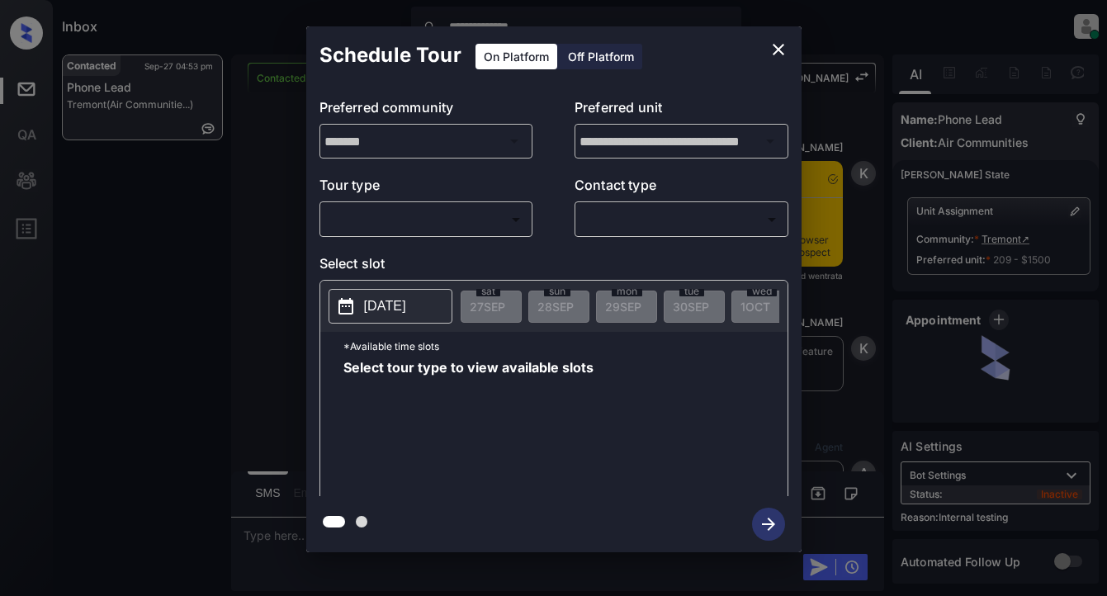
scroll to position [7488, 0]
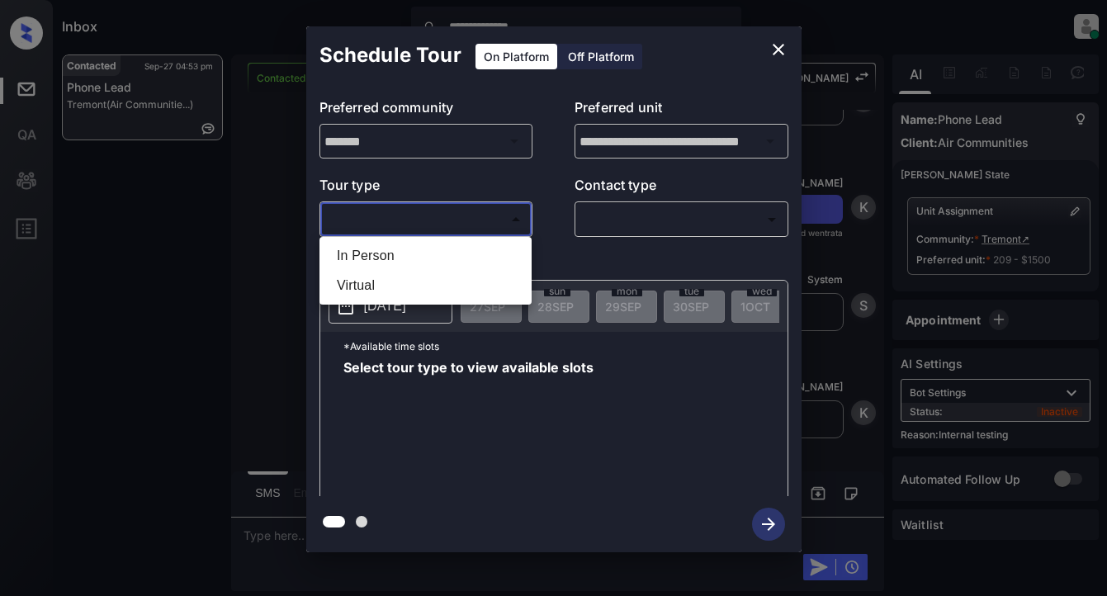
click at [480, 219] on body "**********" at bounding box center [553, 298] width 1107 height 596
click at [408, 259] on li "In Person" at bounding box center [426, 256] width 204 height 30
type input "********"
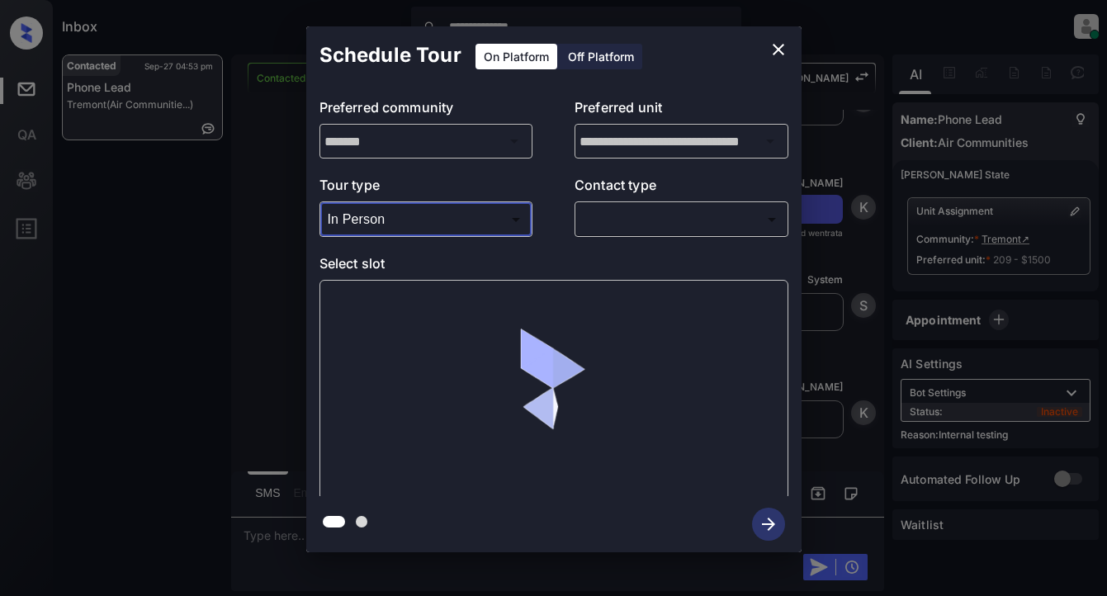
click at [593, 212] on body "**********" at bounding box center [553, 298] width 1107 height 596
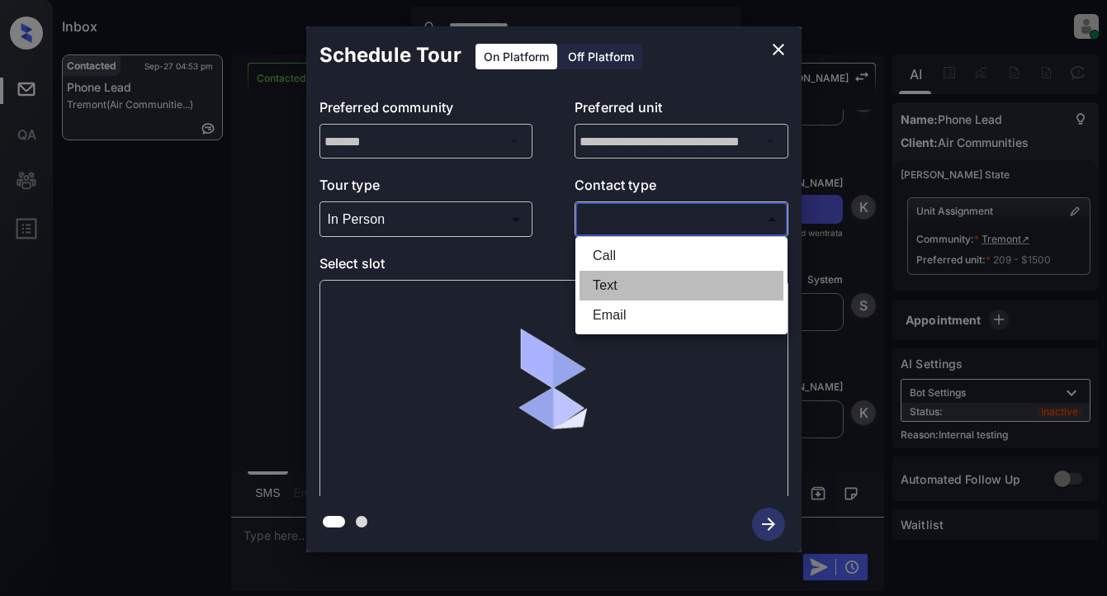
click at [605, 289] on li "Text" at bounding box center [681, 286] width 204 height 30
type input "****"
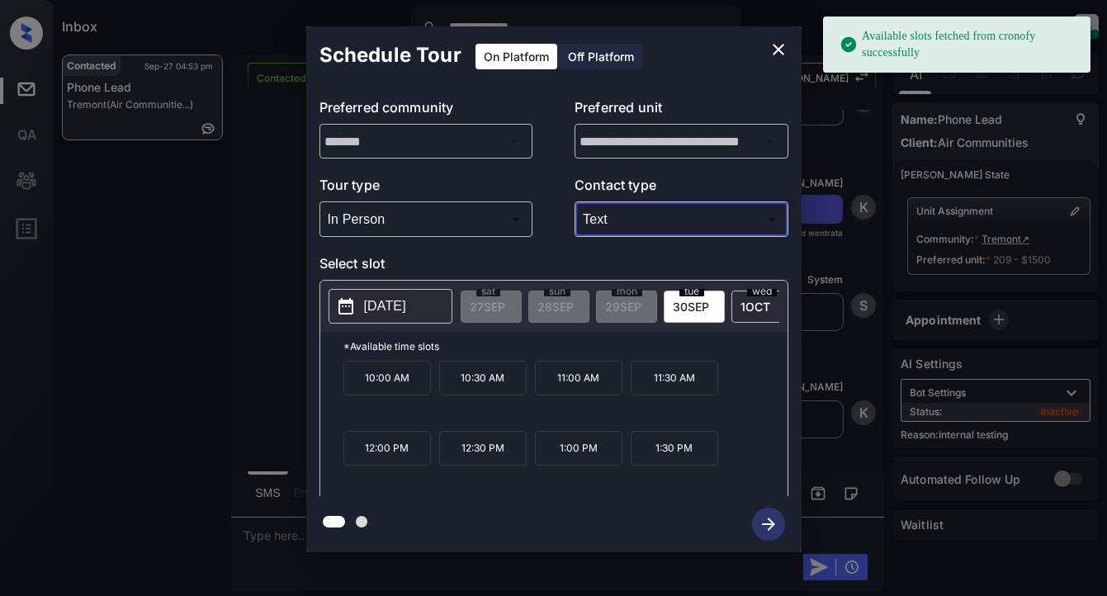
click at [404, 308] on p "2025-09-30" at bounding box center [385, 306] width 42 height 20
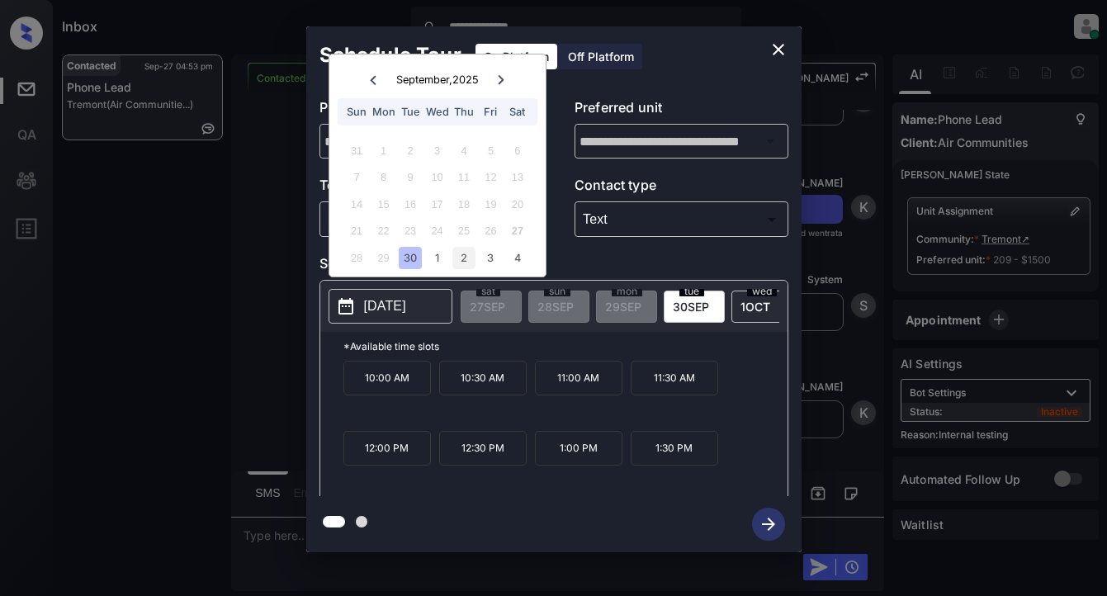
drag, startPoint x: 408, startPoint y: 262, endPoint x: 461, endPoint y: 253, distance: 54.3
click at [408, 261] on div "30" at bounding box center [410, 258] width 22 height 22
drag, startPoint x: 370, startPoint y: 454, endPoint x: 406, endPoint y: 447, distance: 36.9
click at [371, 454] on p "12:00 PM" at bounding box center [386, 448] width 87 height 35
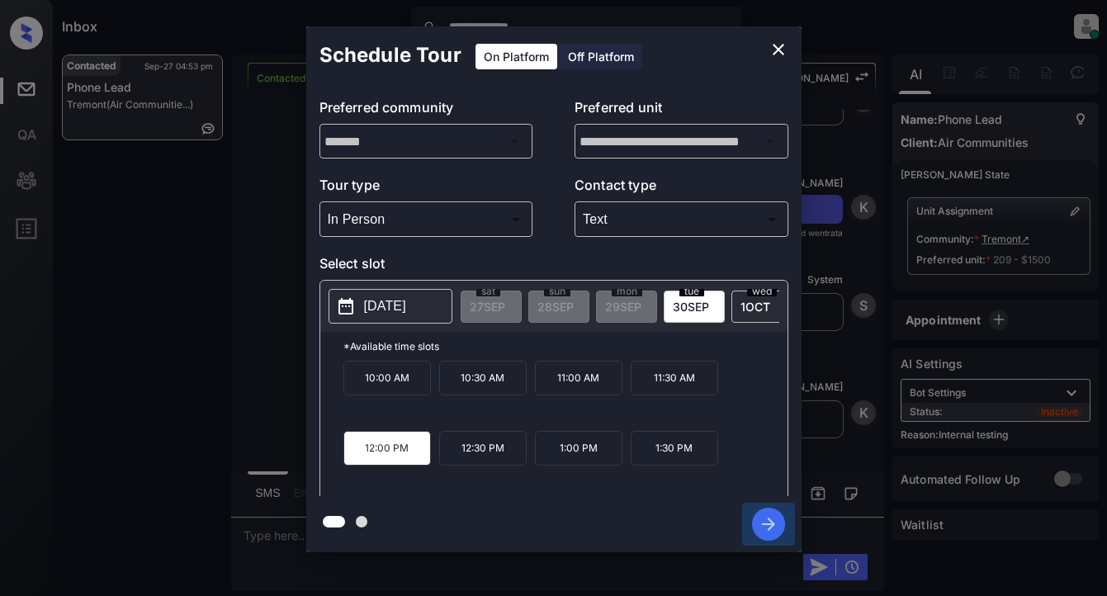
click at [770, 532] on icon "button" at bounding box center [768, 524] width 33 height 33
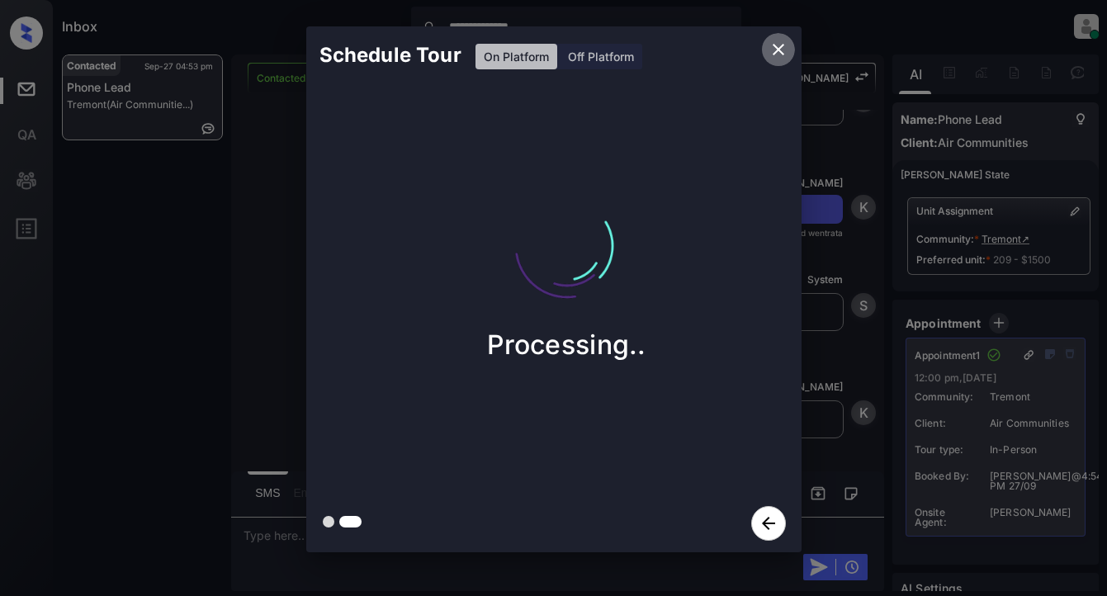
click at [778, 50] on icon "close" at bounding box center [779, 50] width 12 height 12
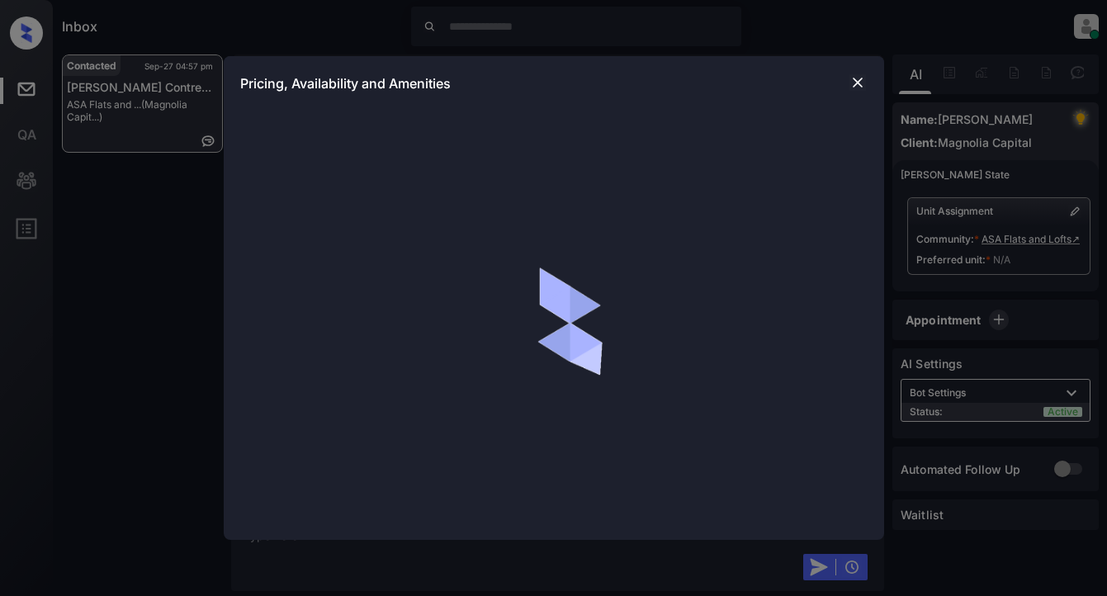
scroll to position [413, 0]
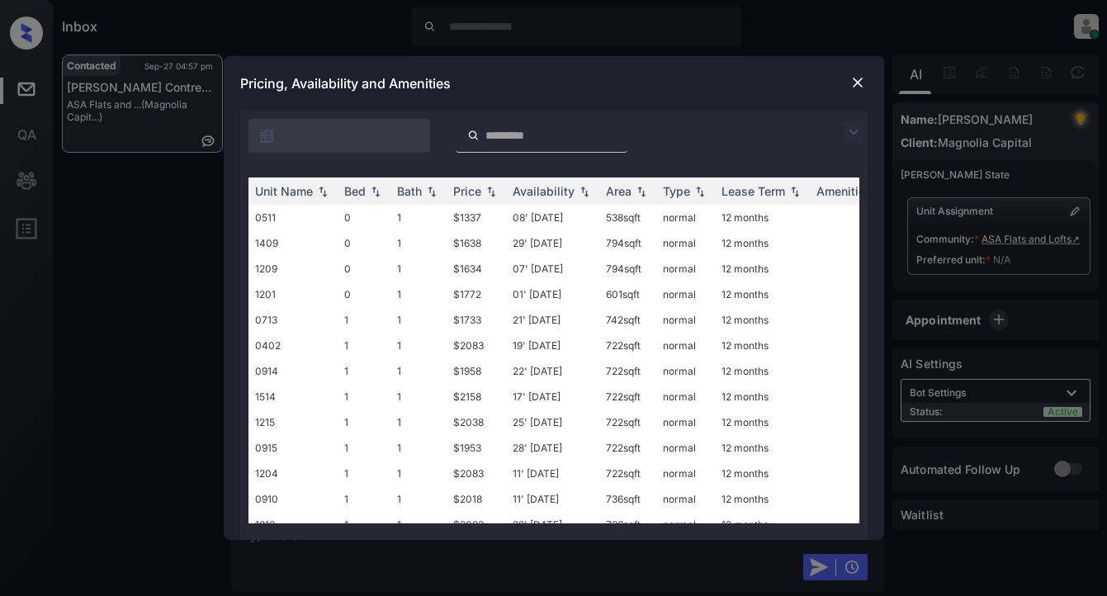
click at [855, 128] on img at bounding box center [853, 132] width 20 height 20
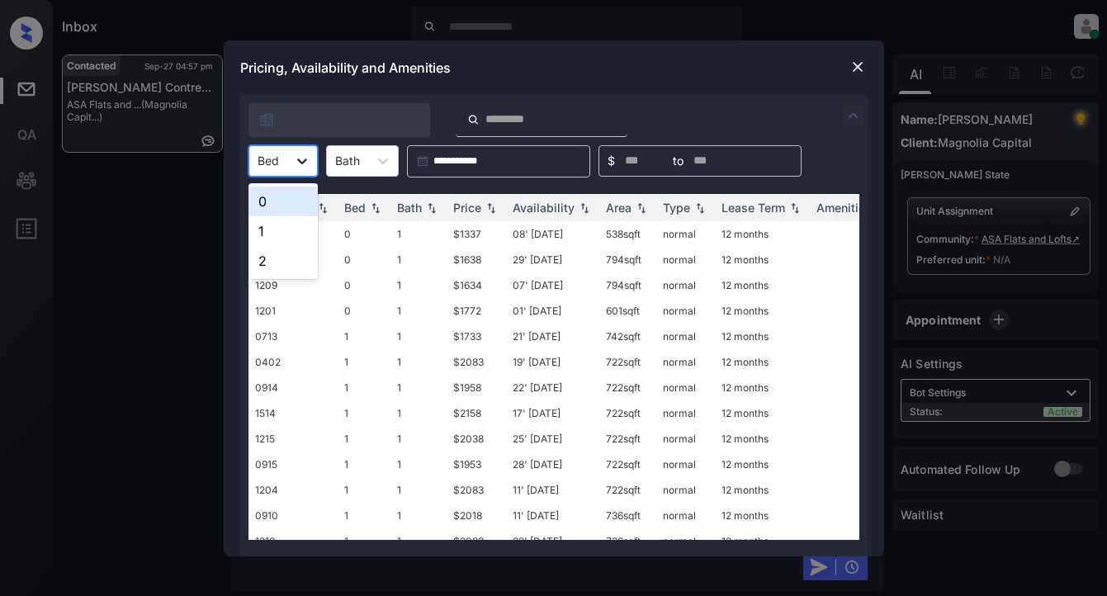
click at [310, 163] on icon at bounding box center [302, 161] width 17 height 17
drag, startPoint x: 263, startPoint y: 229, endPoint x: 278, endPoint y: 265, distance: 38.5
click at [278, 265] on div "0 1 2" at bounding box center [282, 231] width 69 height 96
click at [278, 265] on div "2" at bounding box center [282, 261] width 69 height 30
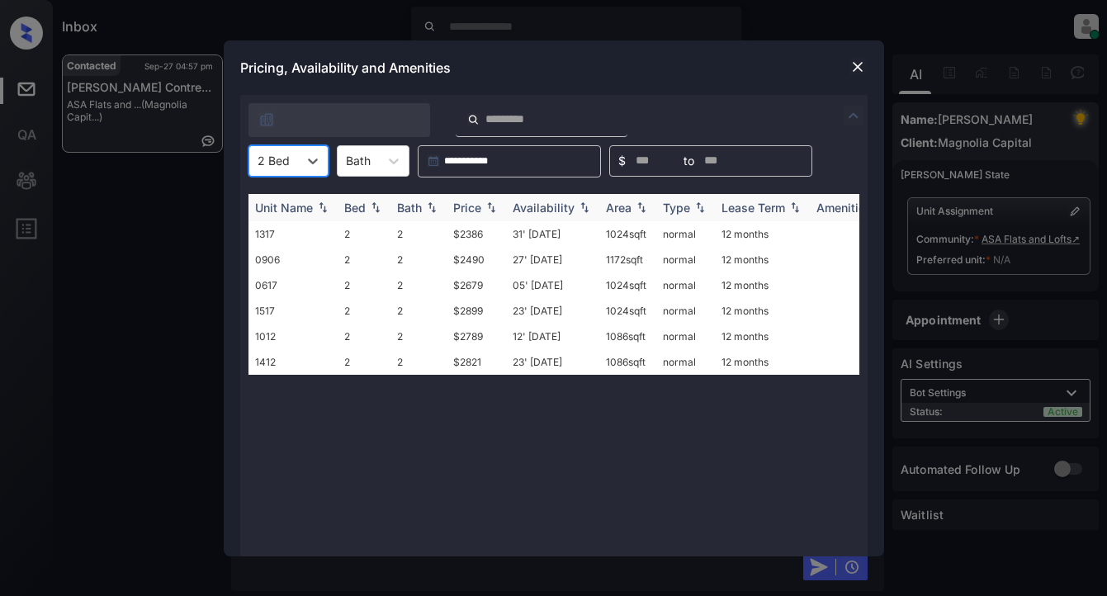
click at [487, 201] on img at bounding box center [491, 207] width 17 height 12
click at [463, 237] on td "$2386" at bounding box center [476, 234] width 59 height 26
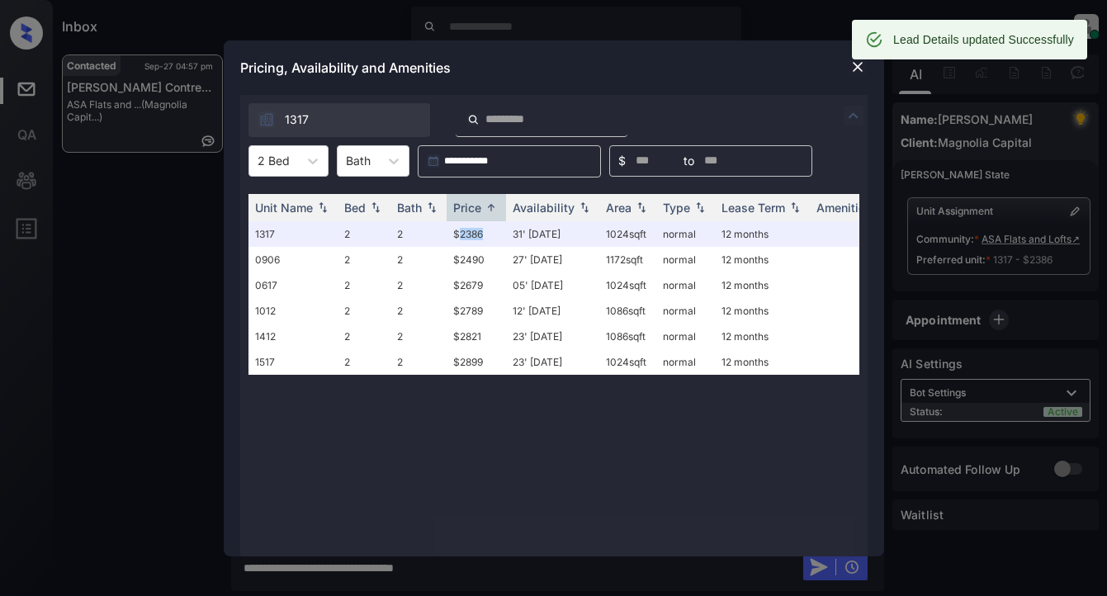
click at [853, 69] on img at bounding box center [857, 67] width 17 height 17
